Goal: Task Accomplishment & Management: Use online tool/utility

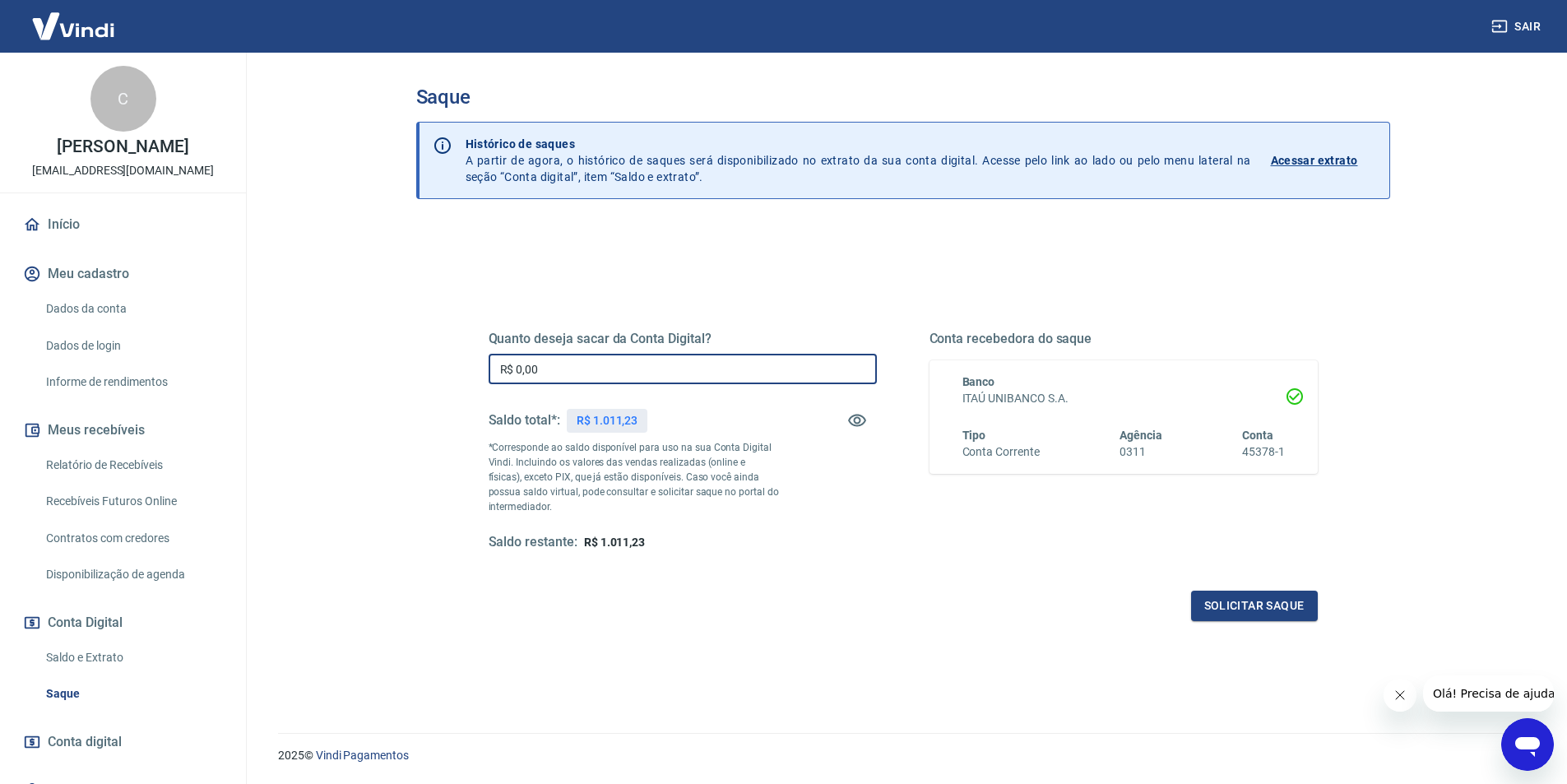
click at [590, 368] on input "R$ 0,00" at bounding box center [682, 368] width 389 height 30
type input "R$ 1.011,23"
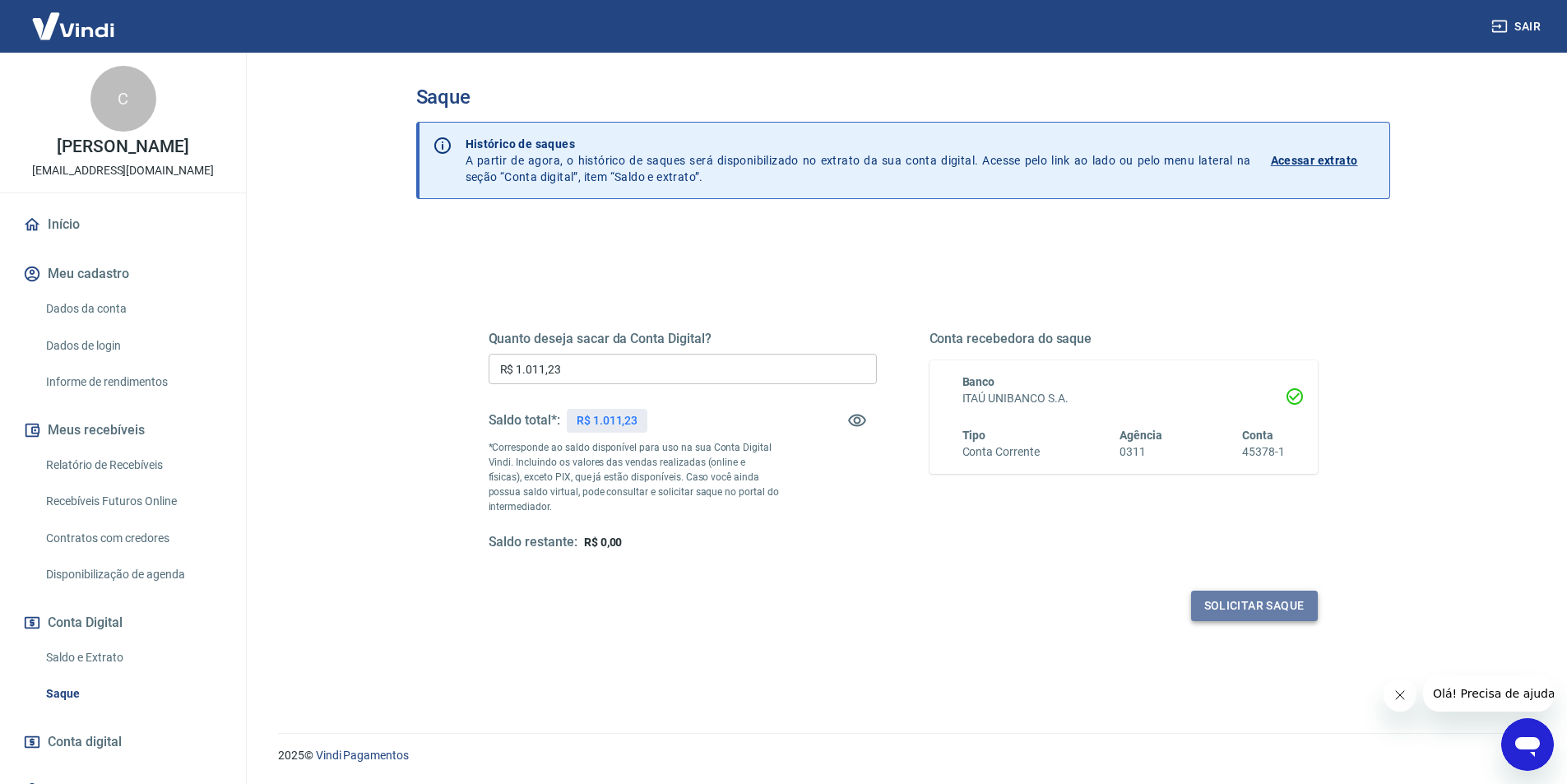
click at [1277, 617] on button "Solicitar saque" at bounding box center [1255, 605] width 127 height 30
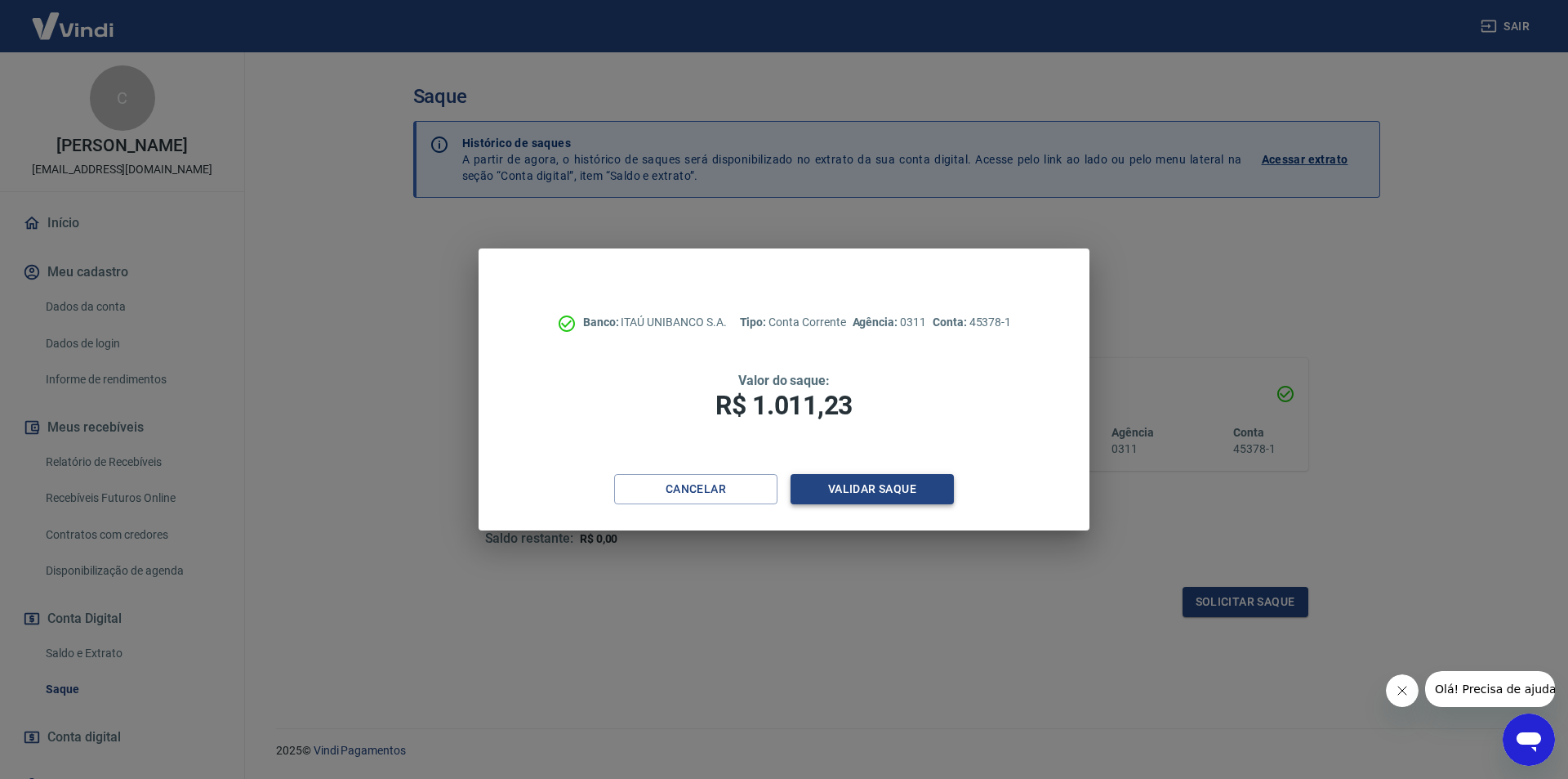
click at [841, 490] on button "Validar saque" at bounding box center [872, 489] width 163 height 30
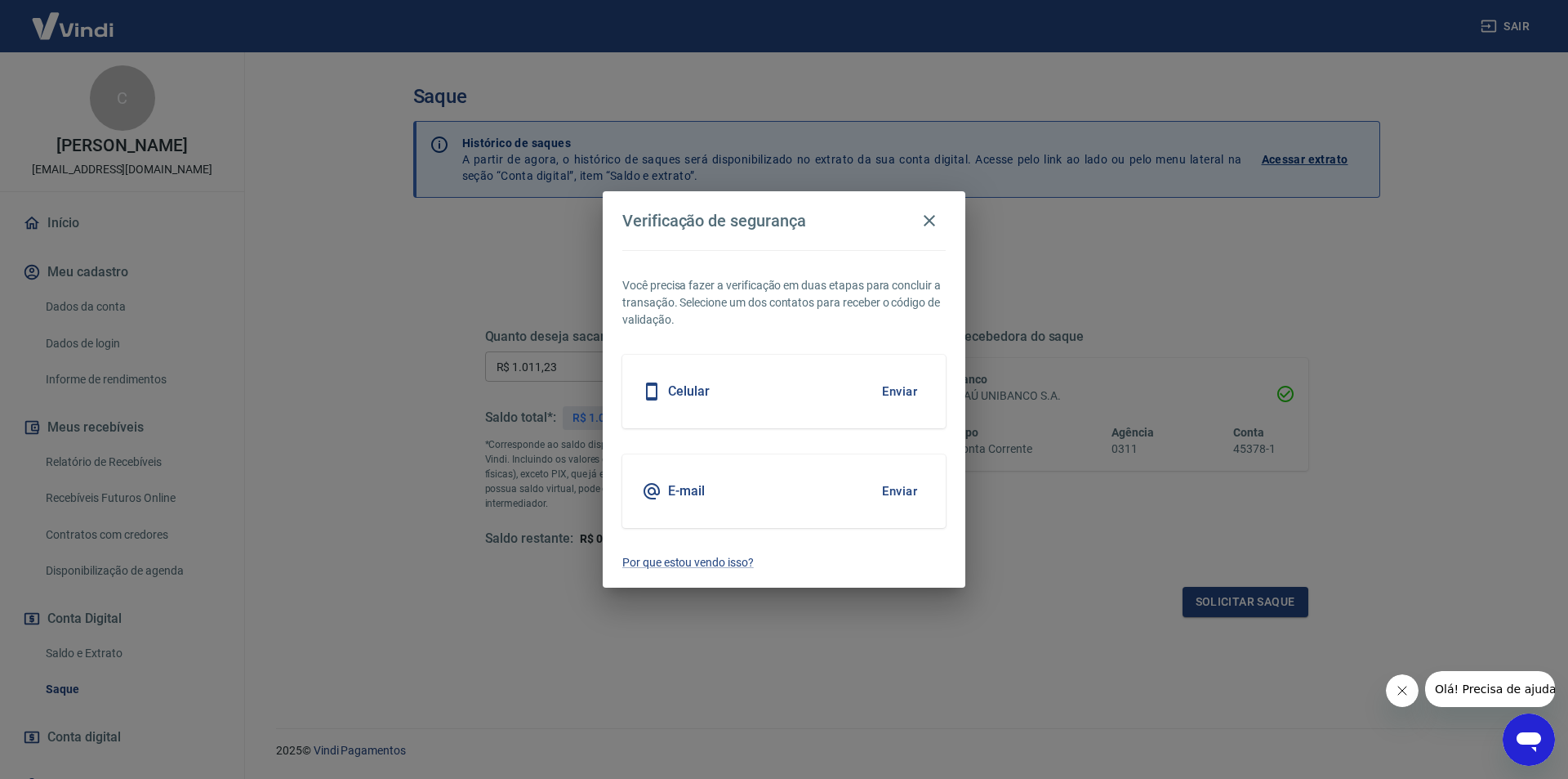
click at [899, 492] on button "Enviar" at bounding box center [900, 492] width 53 height 35
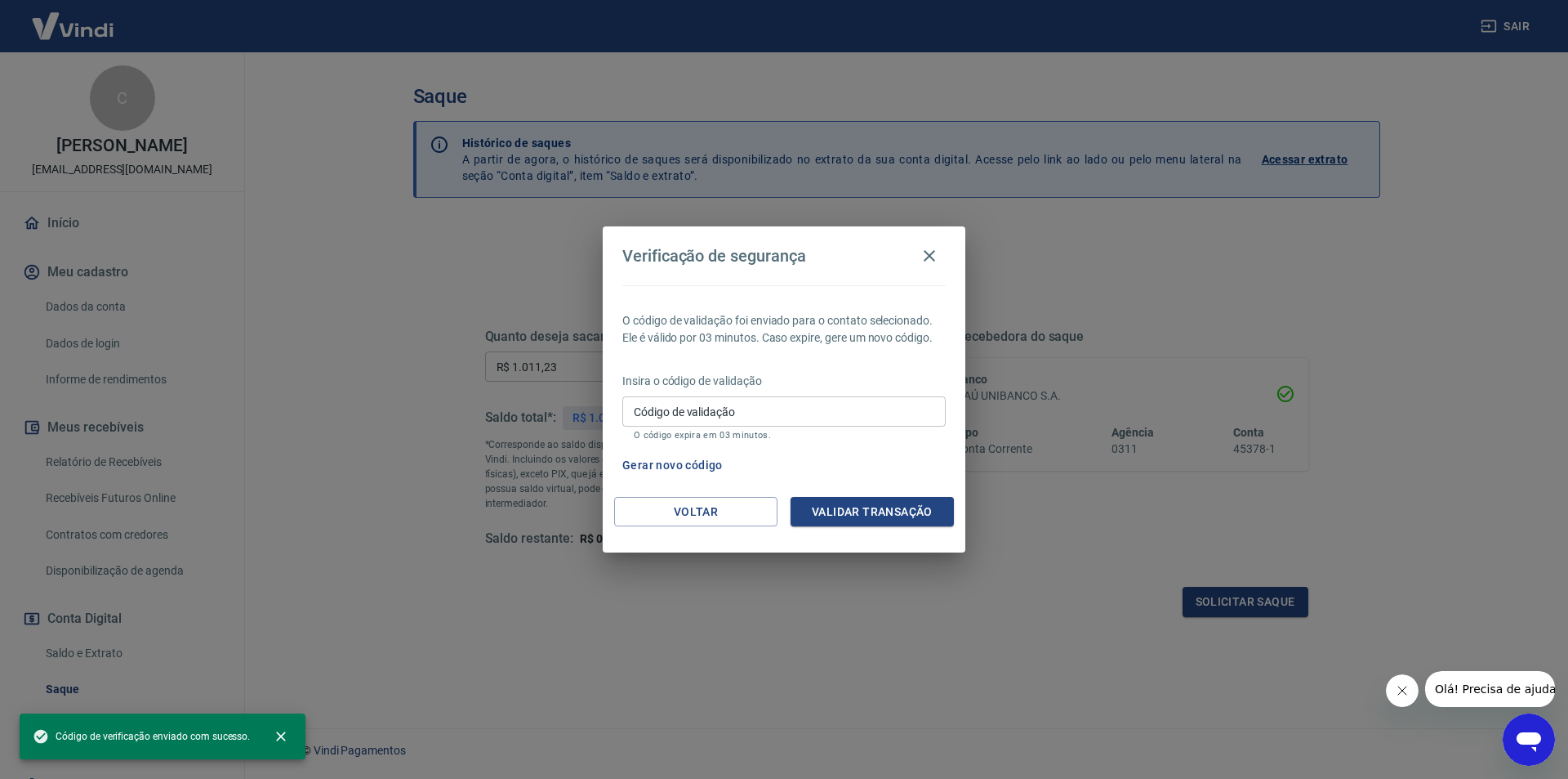
click at [762, 410] on input "Código de validação" at bounding box center [784, 410] width 324 height 30
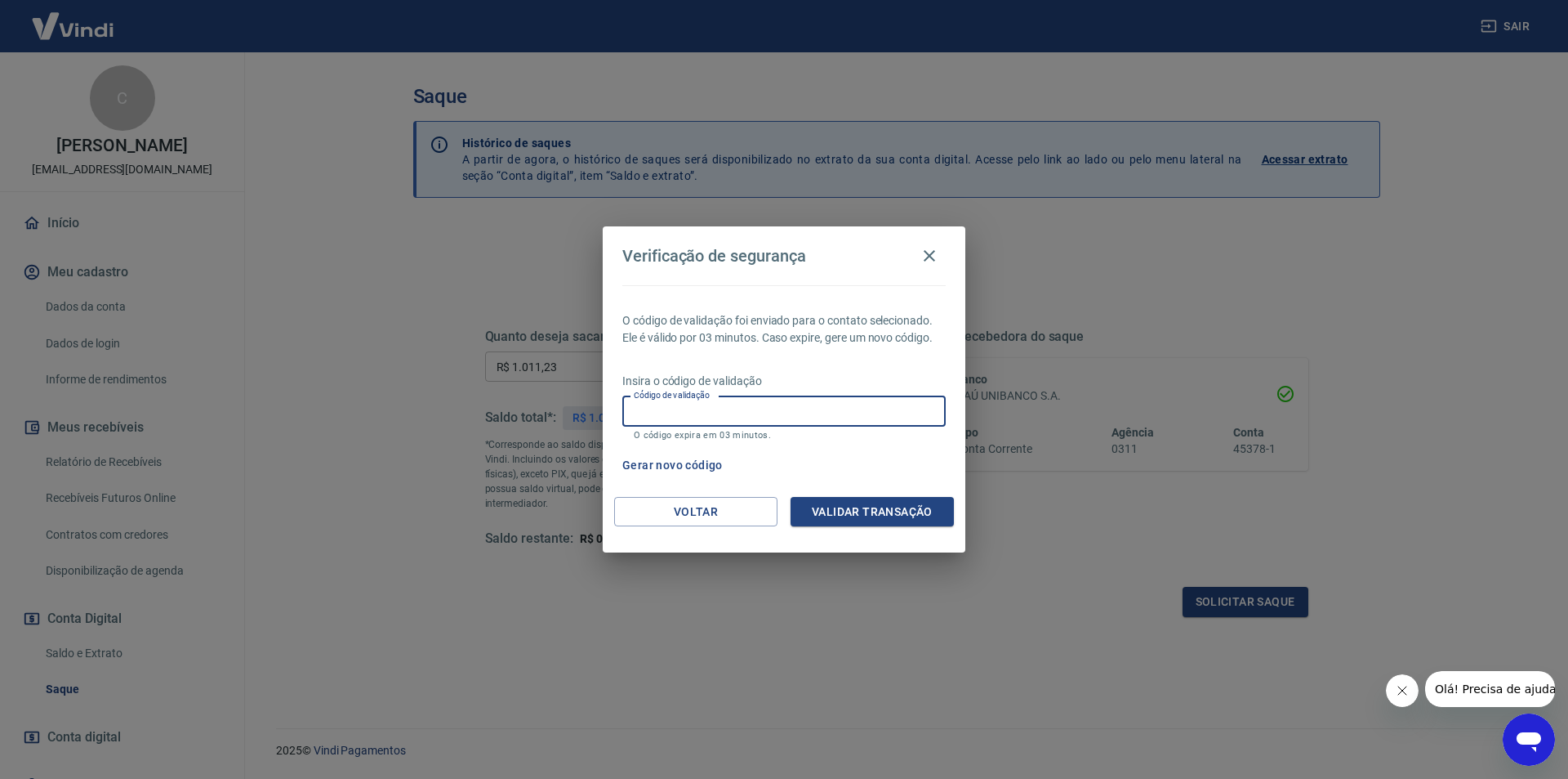
paste input "316339"
type input "316339"
click at [866, 508] on button "Validar transação" at bounding box center [872, 512] width 163 height 30
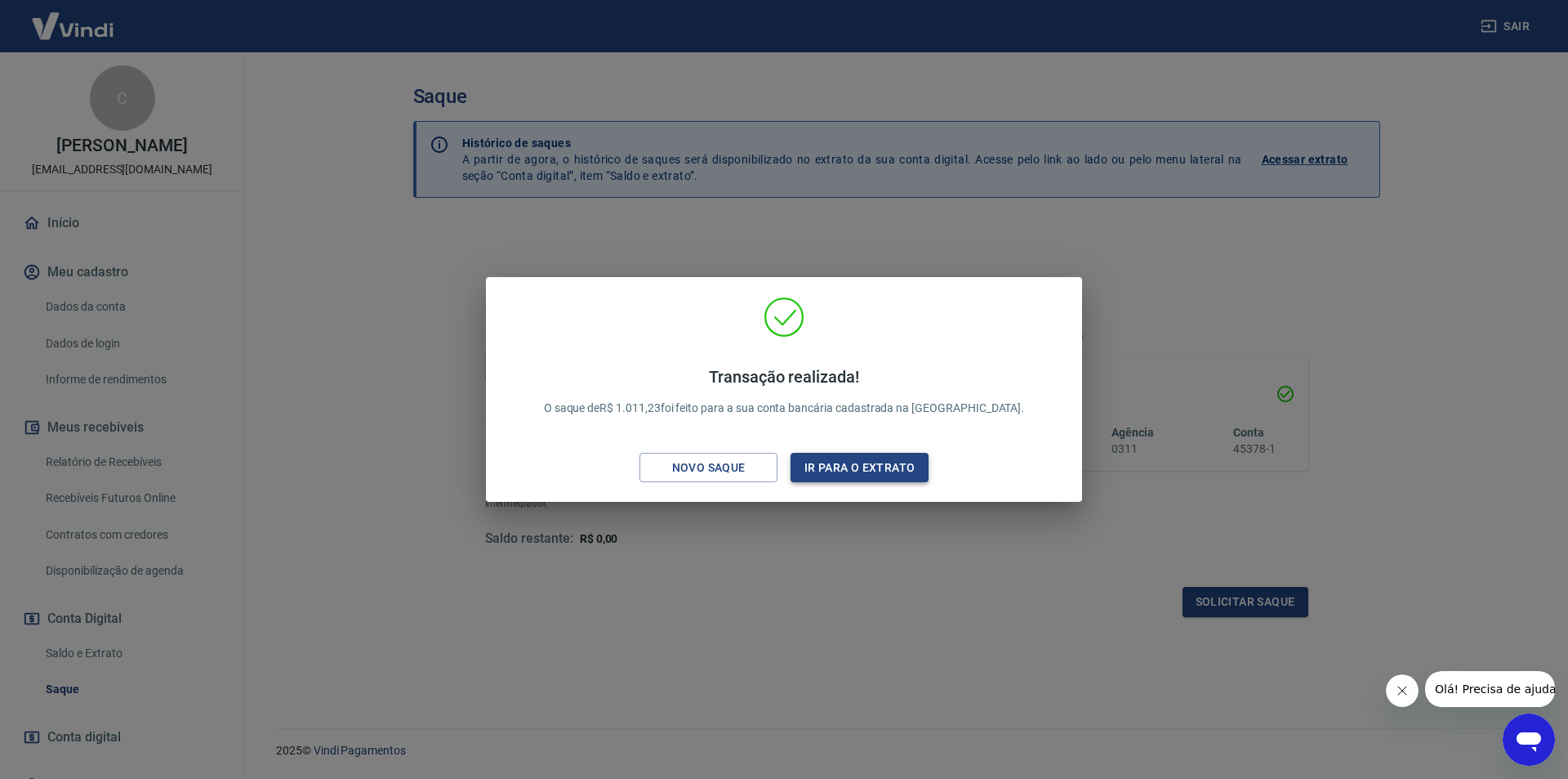
click at [827, 462] on button "Ir para o extrato" at bounding box center [859, 467] width 138 height 30
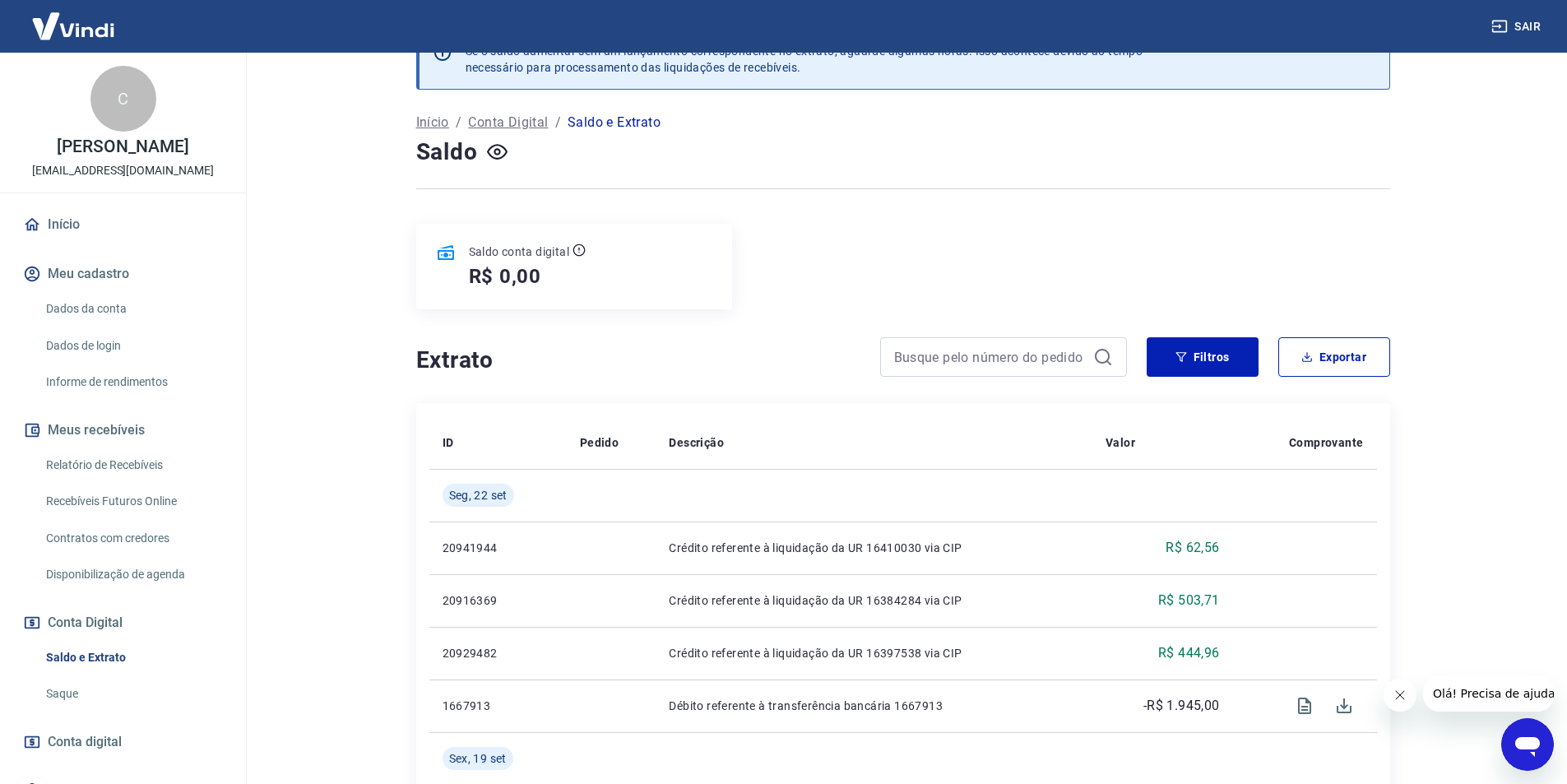
scroll to position [83, 0]
